Goal: Task Accomplishment & Management: Manage account settings

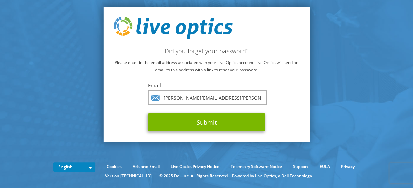
type input "mike.hanson@pepsico.com"
click at [148, 113] on button "Submit" at bounding box center [207, 122] width 118 height 18
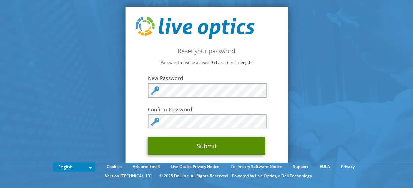
click at [179, 148] on button "Submit" at bounding box center [207, 146] width 118 height 18
